Goal: Task Accomplishment & Management: Manage account settings

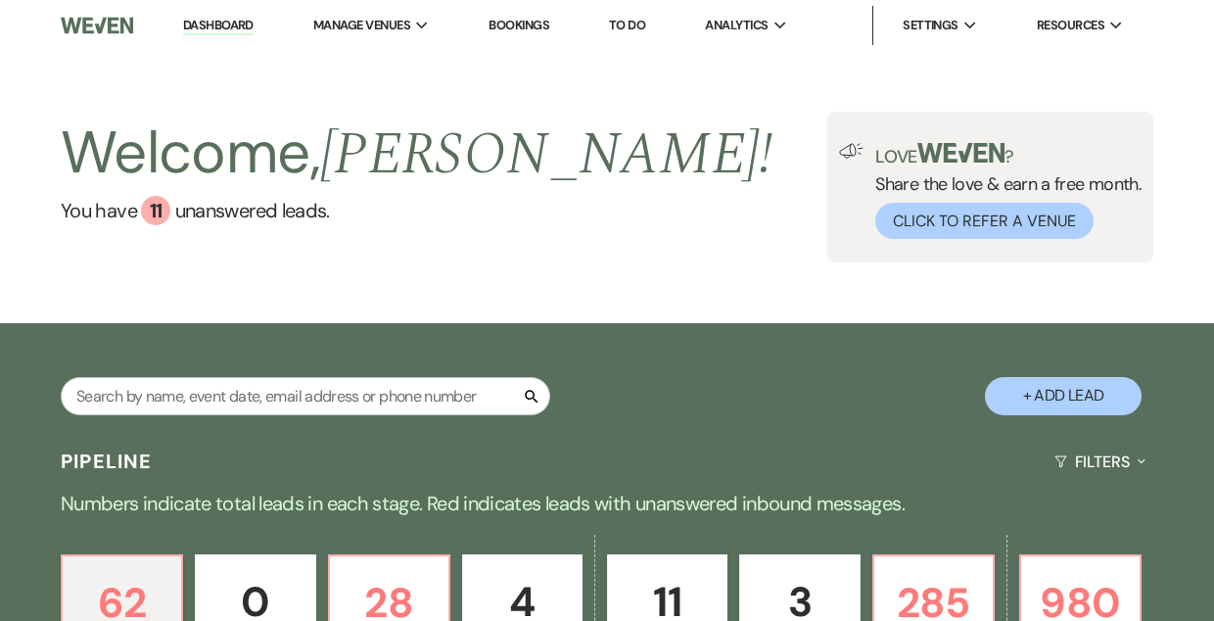
click at [526, 24] on link "Bookings" at bounding box center [519, 25] width 61 height 17
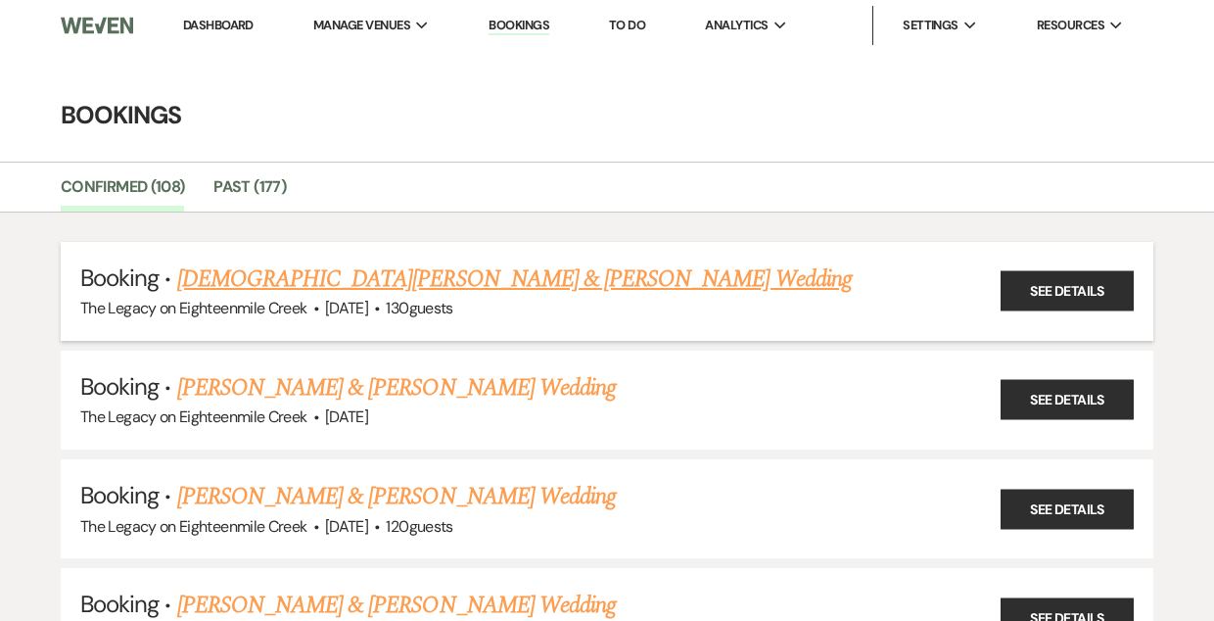
click at [474, 279] on link "[DEMOGRAPHIC_DATA][PERSON_NAME] & [PERSON_NAME] Wedding" at bounding box center [514, 278] width 675 height 35
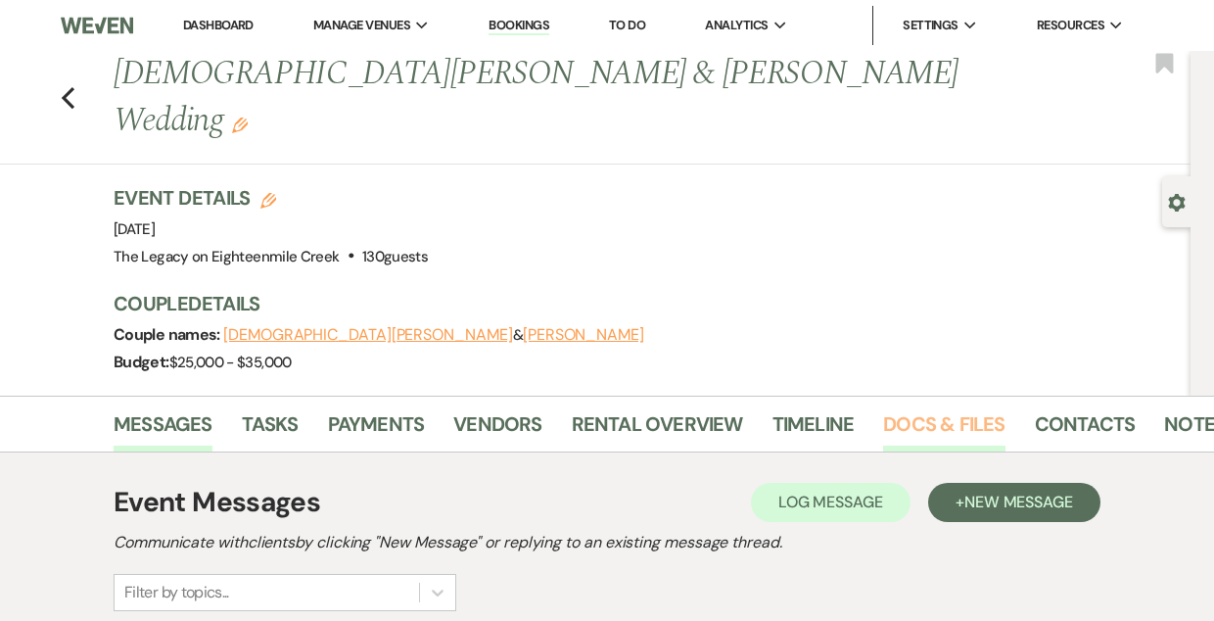
click at [934, 408] on link "Docs & Files" at bounding box center [943, 429] width 121 height 43
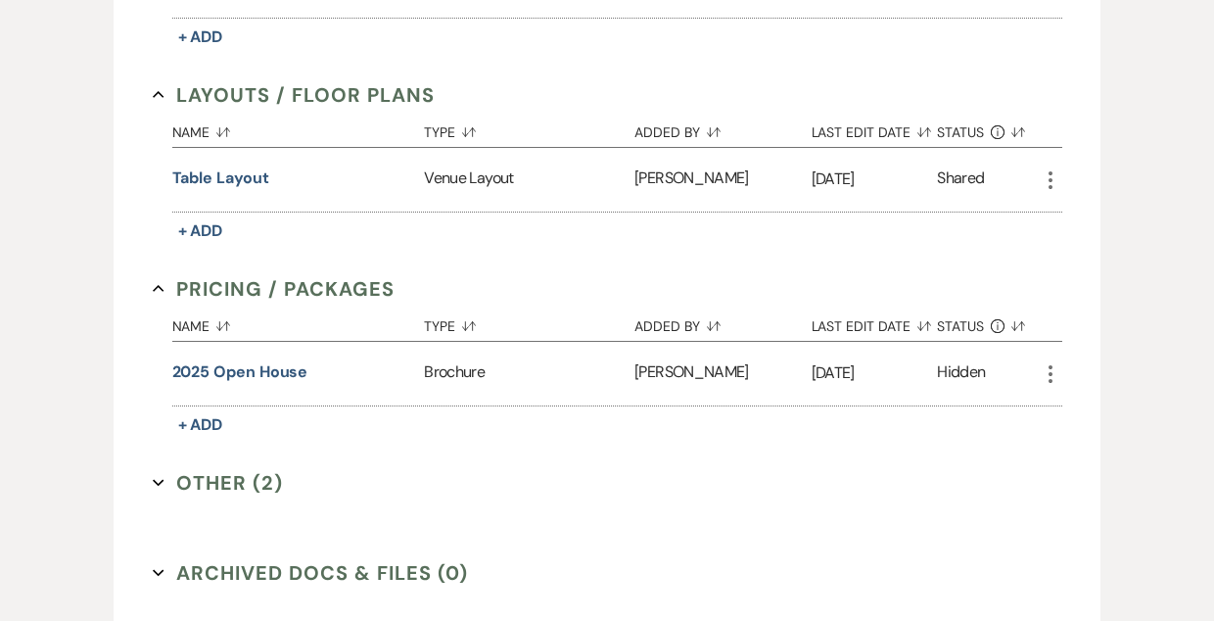
scroll to position [1155, 0]
click at [213, 467] on button "Other (2) Expand" at bounding box center [218, 481] width 131 height 29
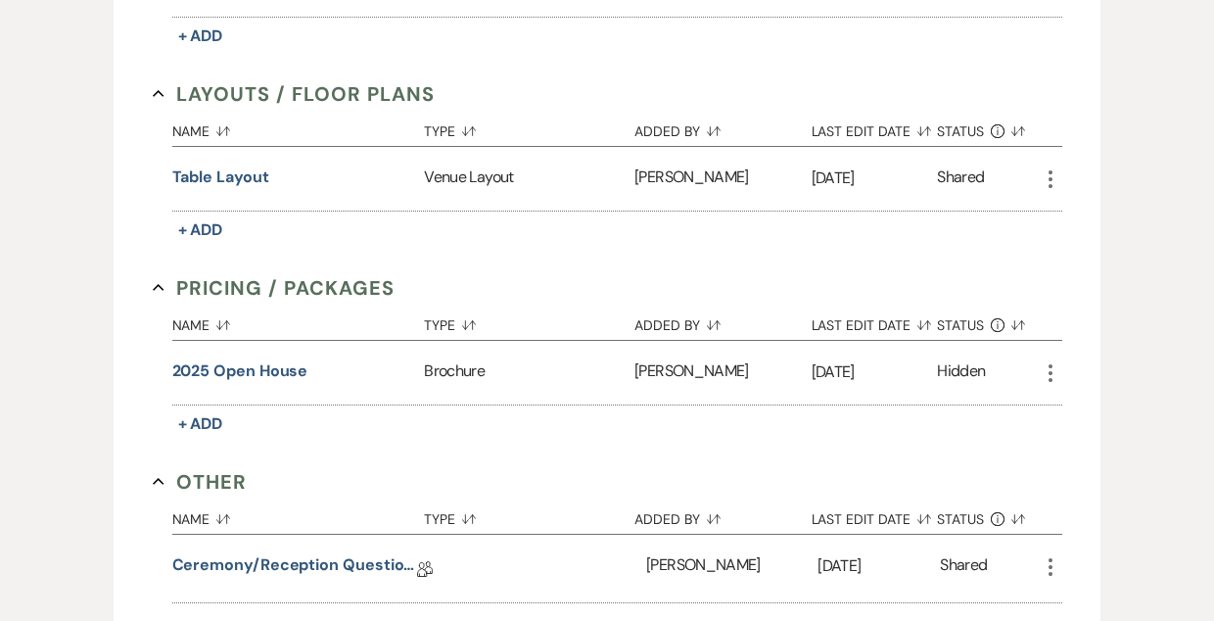
click at [330, 620] on button "Master Wedding Binder" at bounding box center [261, 633] width 178 height 23
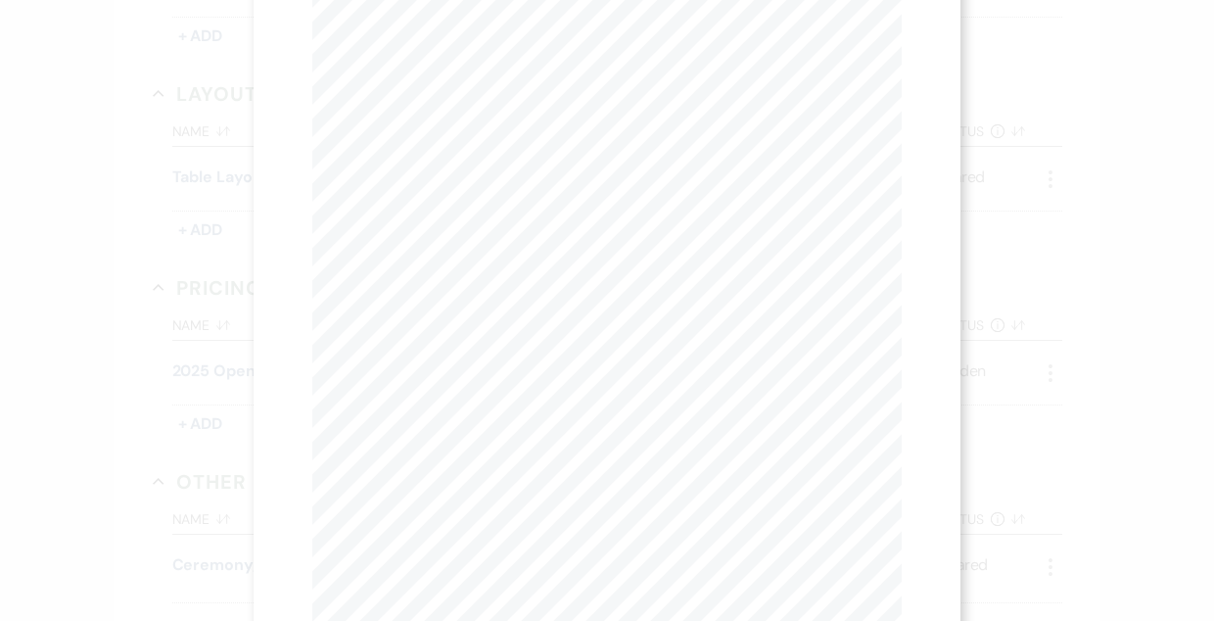
scroll to position [0, 0]
click at [502, 70] on button "Next Next" at bounding box center [504, 72] width 51 height 16
click at [502, 70] on button "Next Next" at bounding box center [503, 72] width 51 height 16
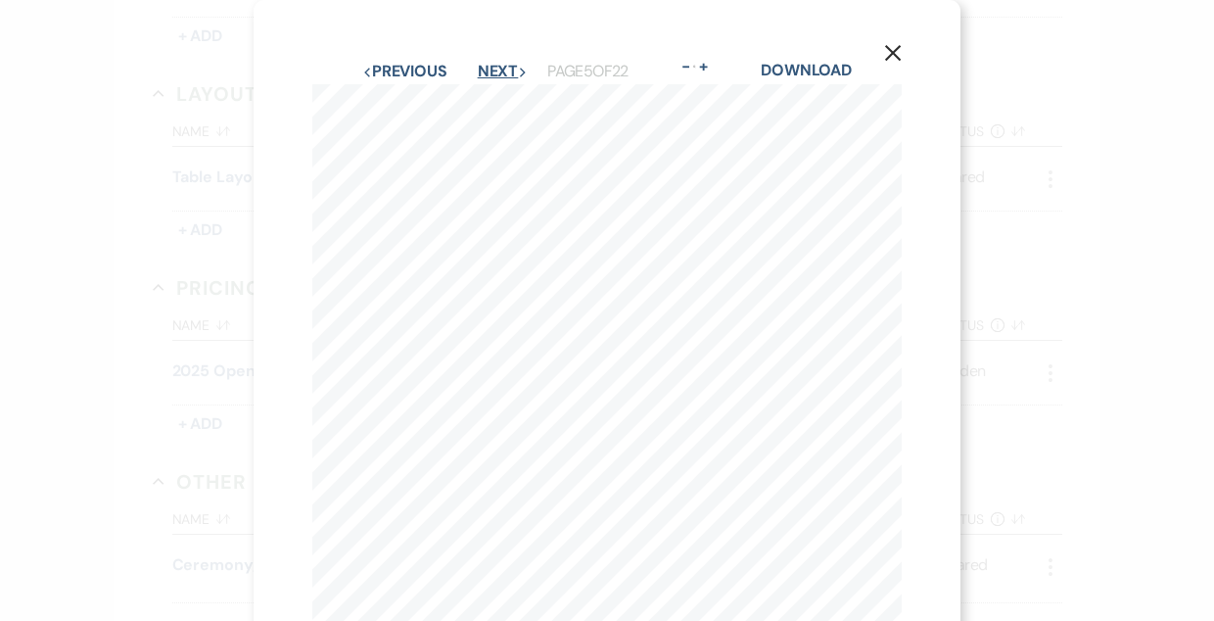
click at [502, 70] on button "Next Next" at bounding box center [503, 72] width 51 height 16
click at [506, 72] on button "Next Next" at bounding box center [503, 72] width 51 height 16
